Goal: Browse casually

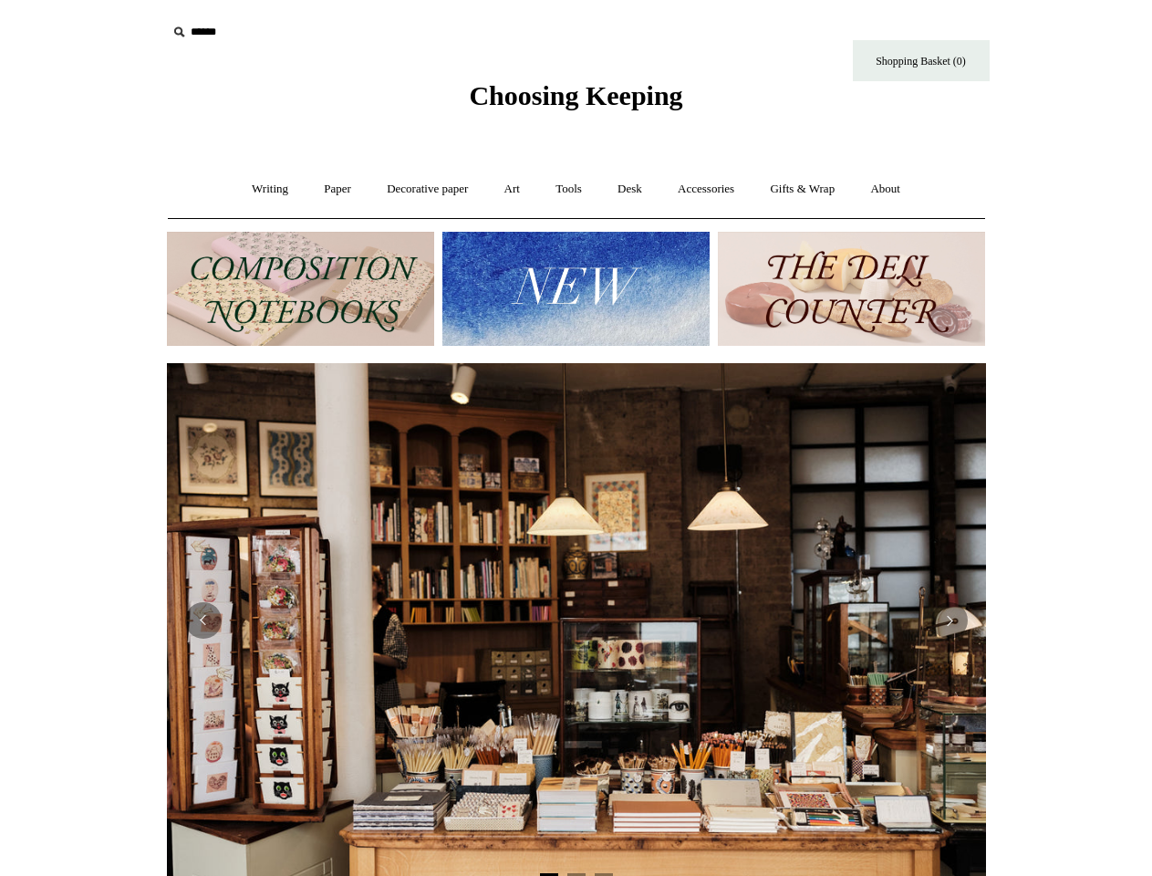
click at [577, 438] on img at bounding box center [576, 620] width 819 height 515
click at [279, 32] on input "text" at bounding box center [279, 33] width 224 height 34
click at [576, 288] on img at bounding box center [576, 289] width 267 height 114
click at [577, 612] on img at bounding box center [576, 620] width 819 height 515
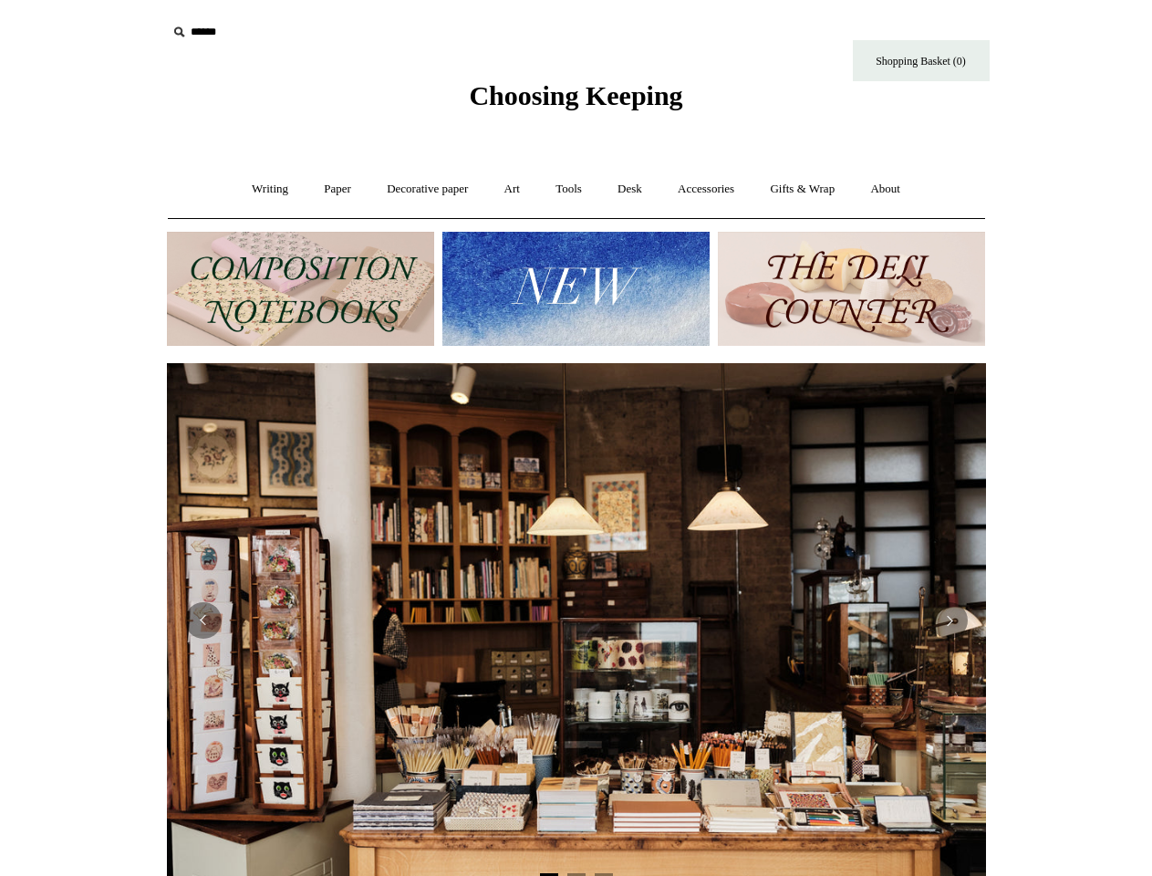
click at [577, 620] on img at bounding box center [576, 620] width 819 height 515
click at [1069, 620] on html "Menu Choosing Keeping * Shipping Information Shopping Basket (0) * ⤺ + +" at bounding box center [576, 768] width 1152 height 1536
click at [203, 620] on button "Previous" at bounding box center [203, 620] width 36 height 36
click at [950, 620] on button "Next" at bounding box center [950, 620] width 36 height 36
